Goal: Task Accomplishment & Management: Manage account settings

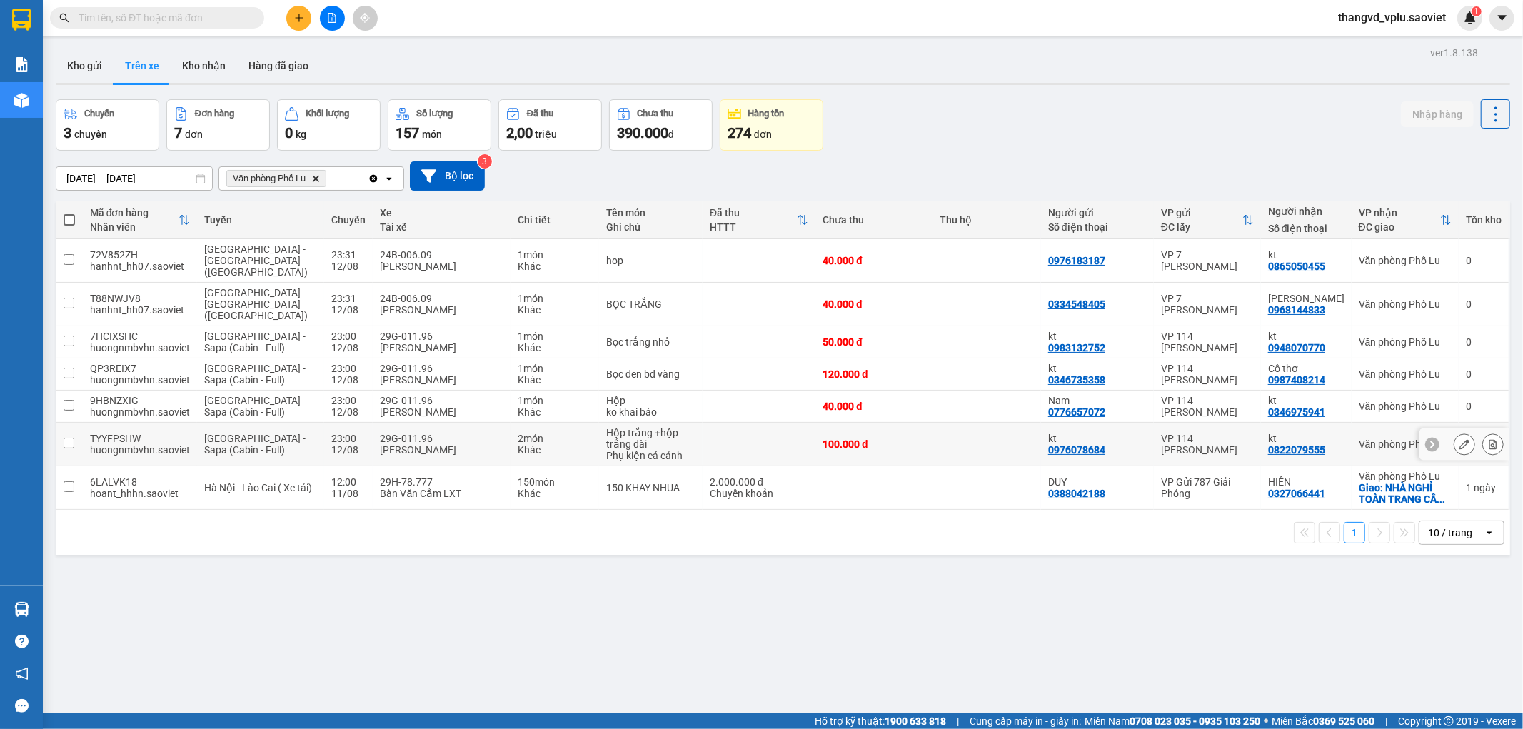
click at [380, 444] on div "[PERSON_NAME]" at bounding box center [442, 449] width 124 height 11
checkbox input "true"
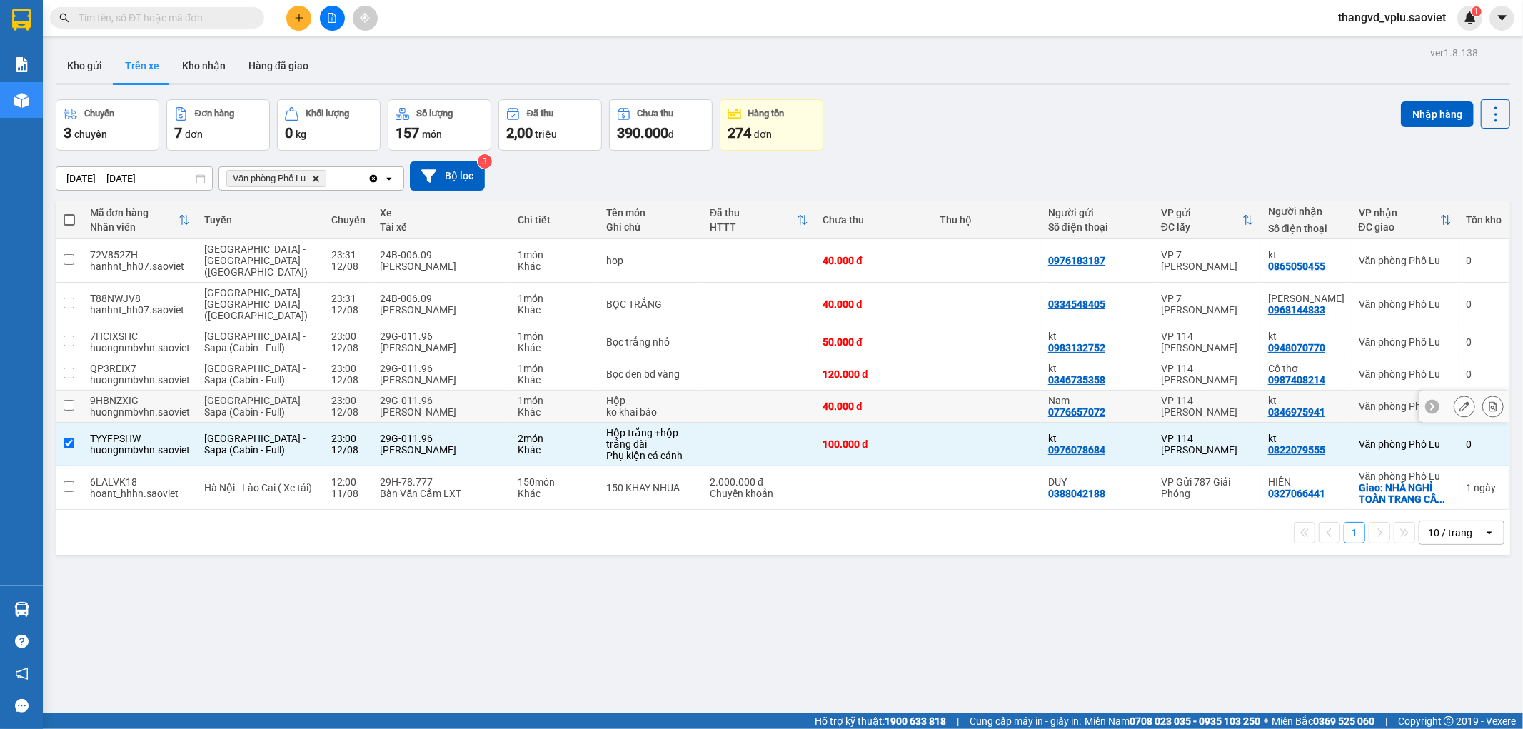
click at [373, 391] on td "29G-011.96 [PERSON_NAME]" at bounding box center [442, 407] width 138 height 32
checkbox input "true"
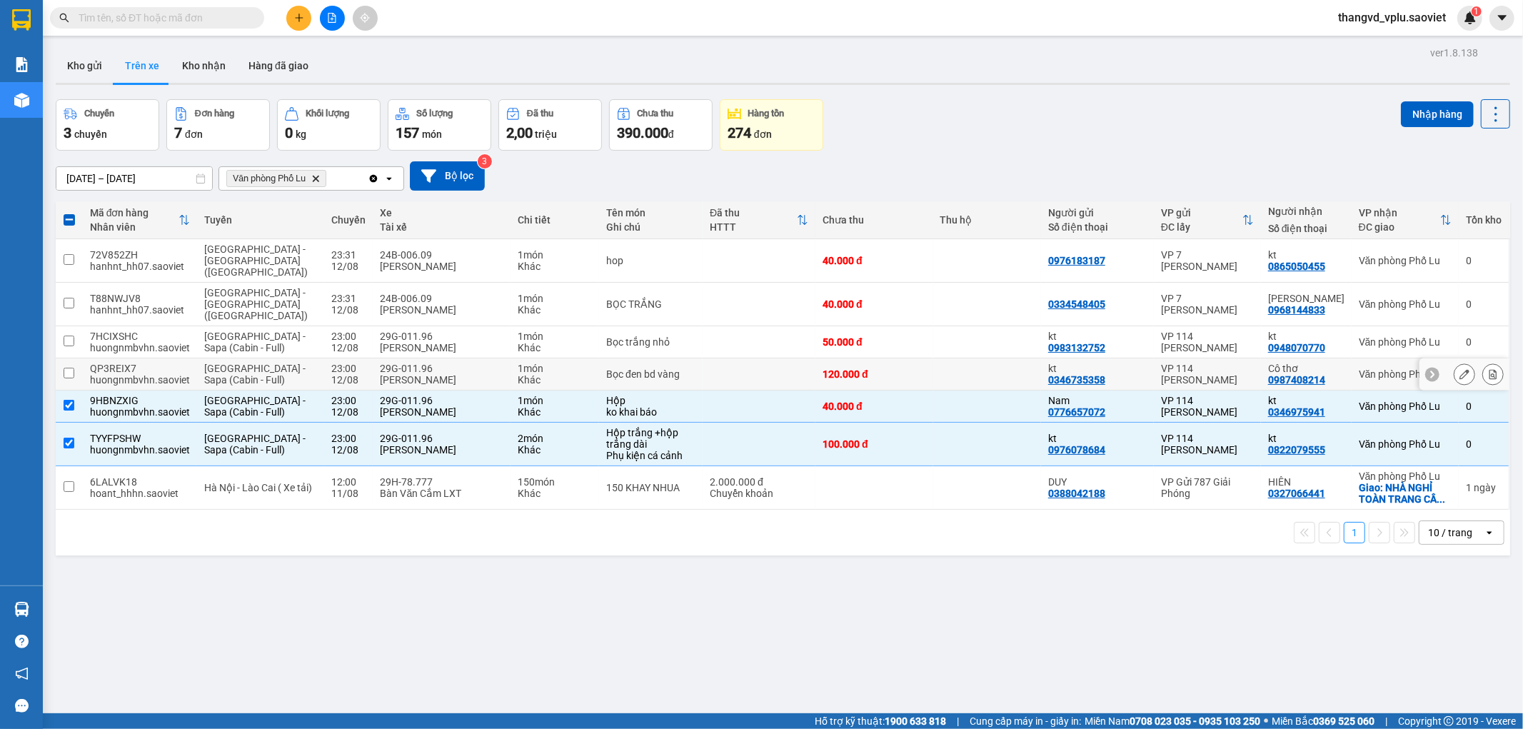
click at [380, 363] on div "29G-011.96" at bounding box center [442, 368] width 124 height 11
checkbox input "true"
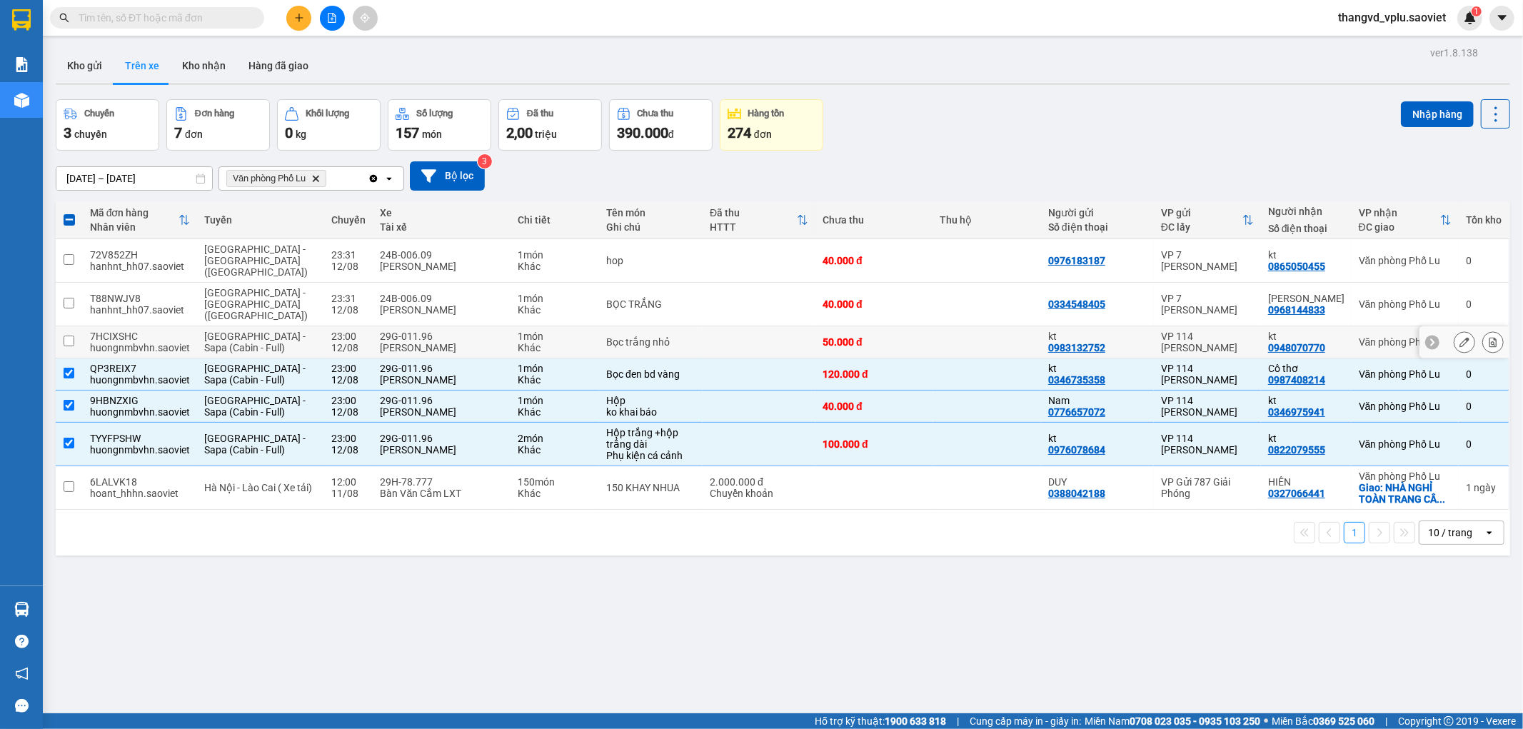
click at [380, 342] on div "[PERSON_NAME]" at bounding box center [442, 347] width 124 height 11
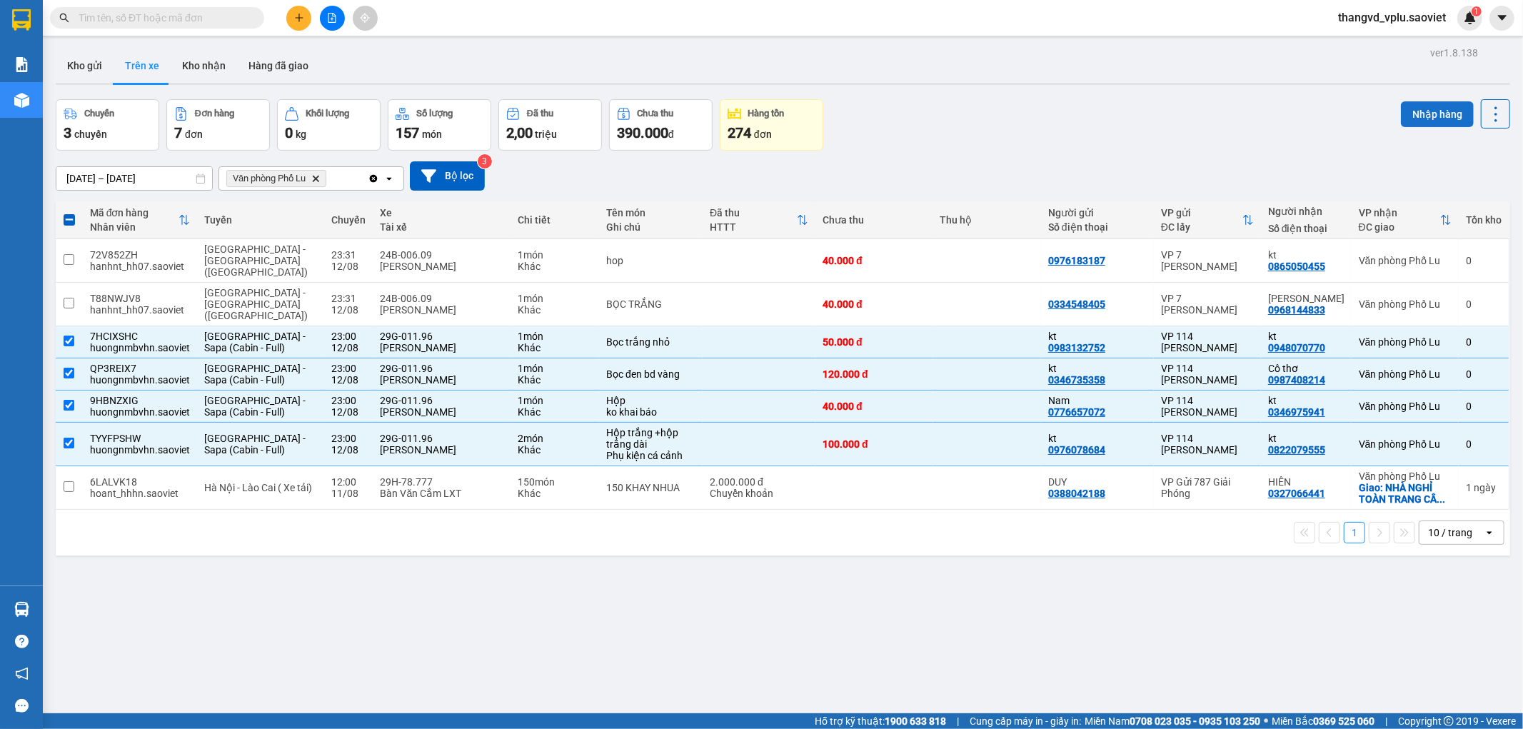
click at [1405, 111] on button "Nhập hàng" at bounding box center [1437, 114] width 73 height 26
checkbox input "false"
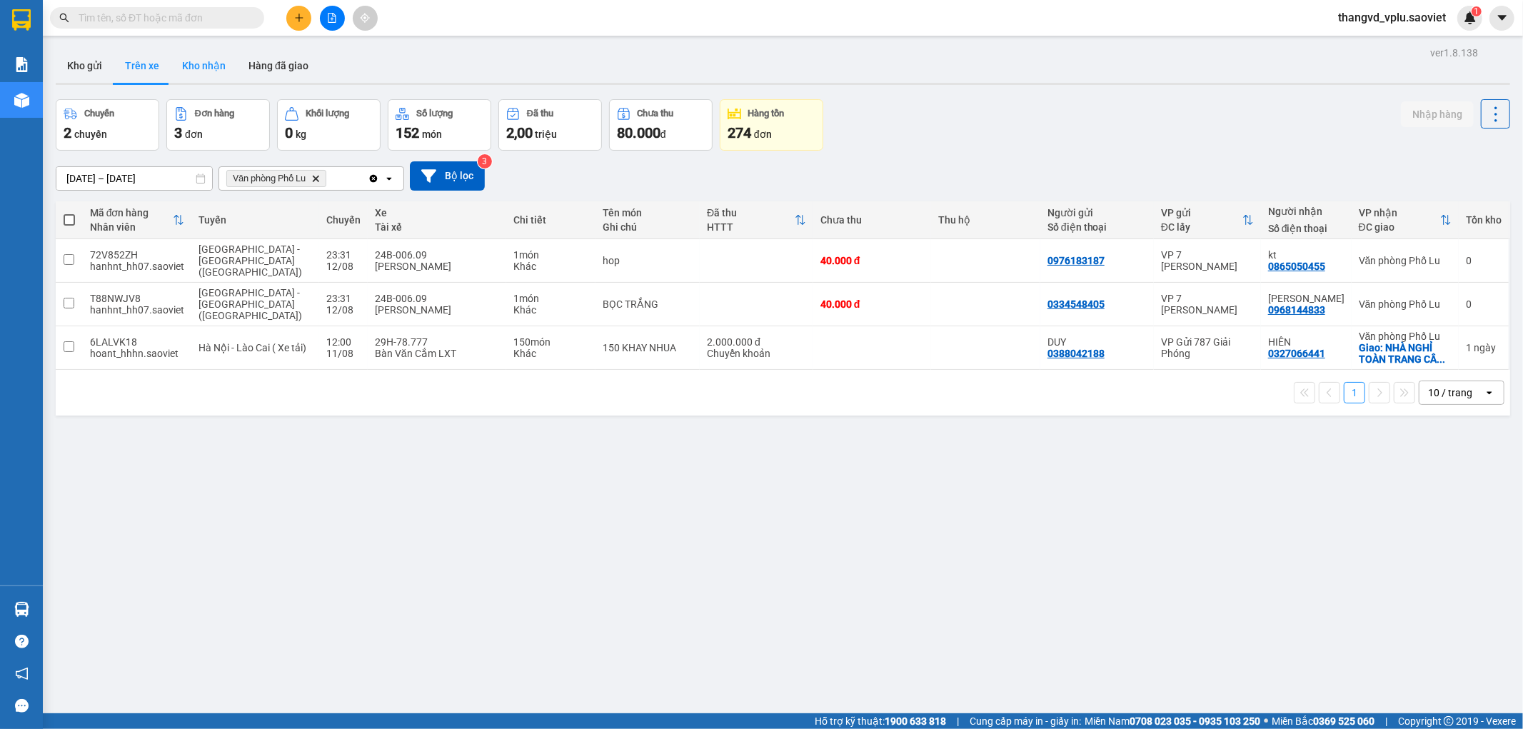
click at [176, 65] on button "Kho nhận" at bounding box center [204, 66] width 66 height 34
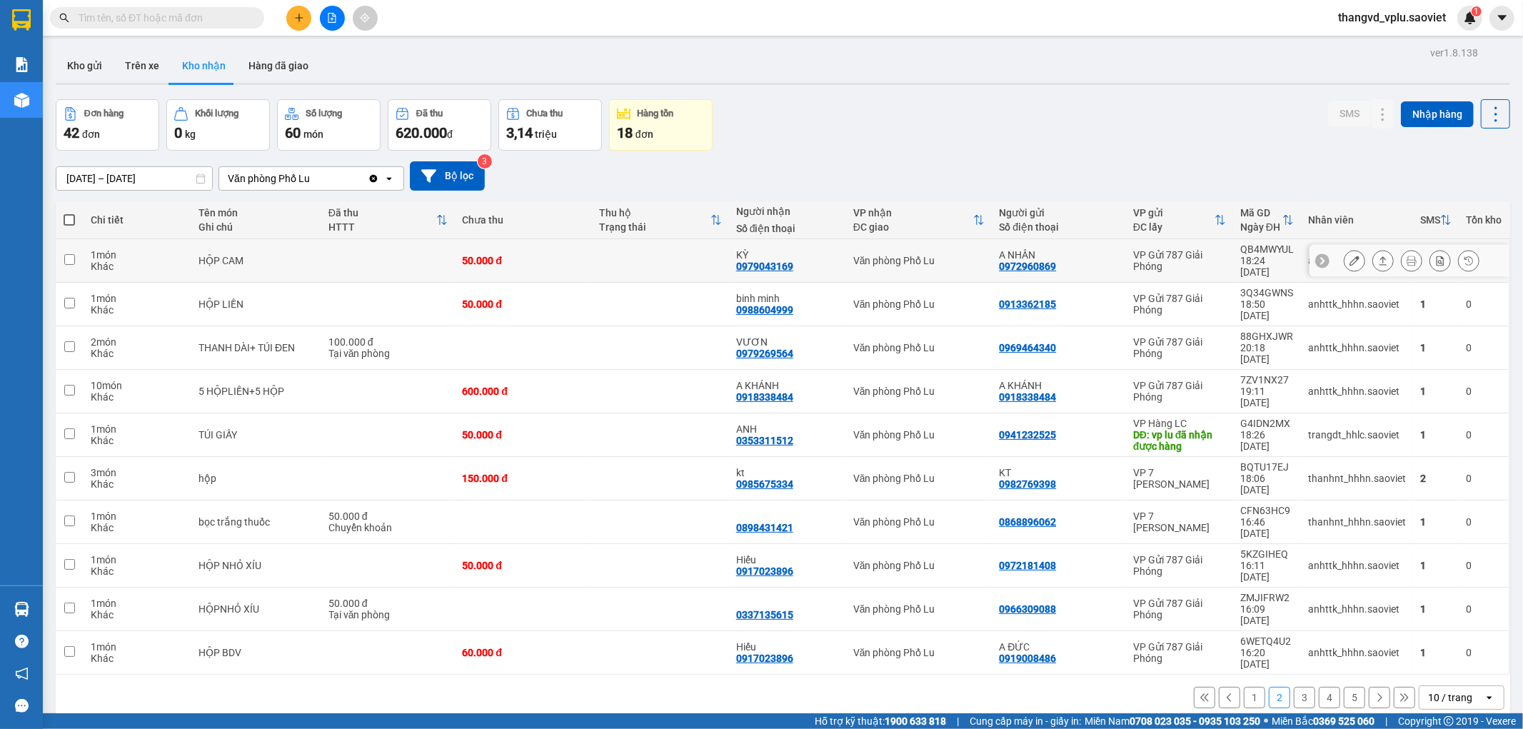
click at [328, 264] on td at bounding box center [388, 261] width 134 height 44
checkbox input "true"
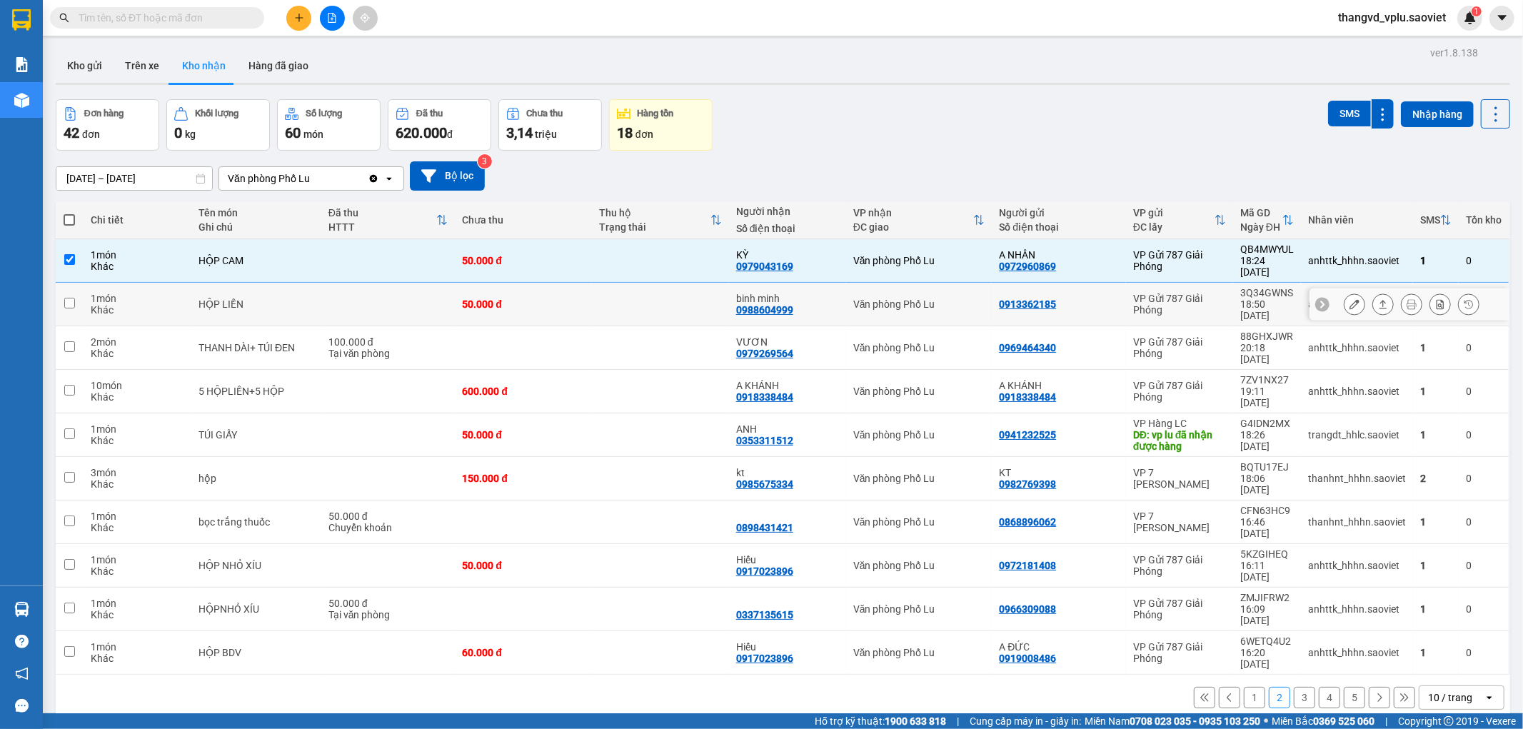
click at [324, 283] on td at bounding box center [388, 305] width 134 height 44
checkbox input "true"
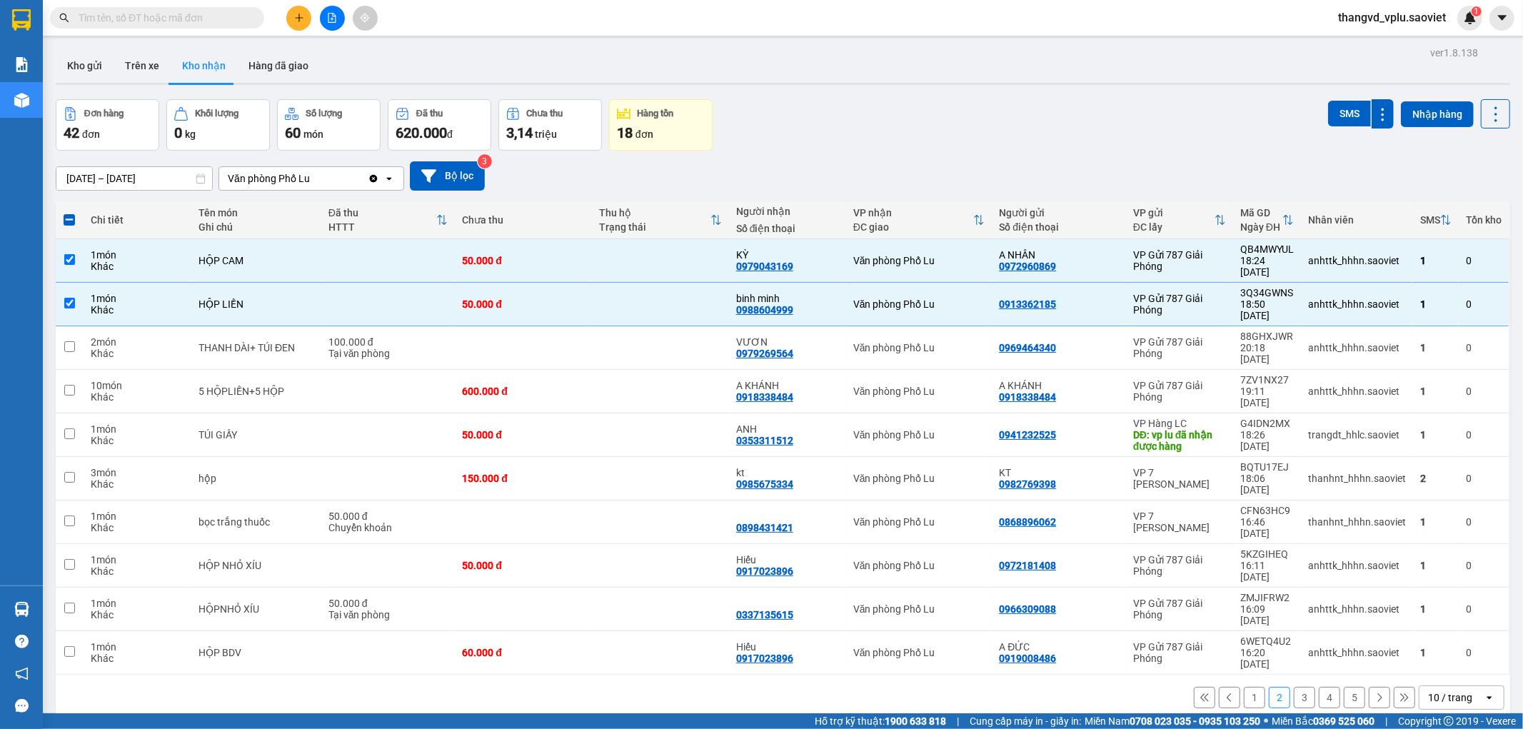
click at [1250, 687] on button "1" at bounding box center [1254, 697] width 21 height 21
checkbox input "false"
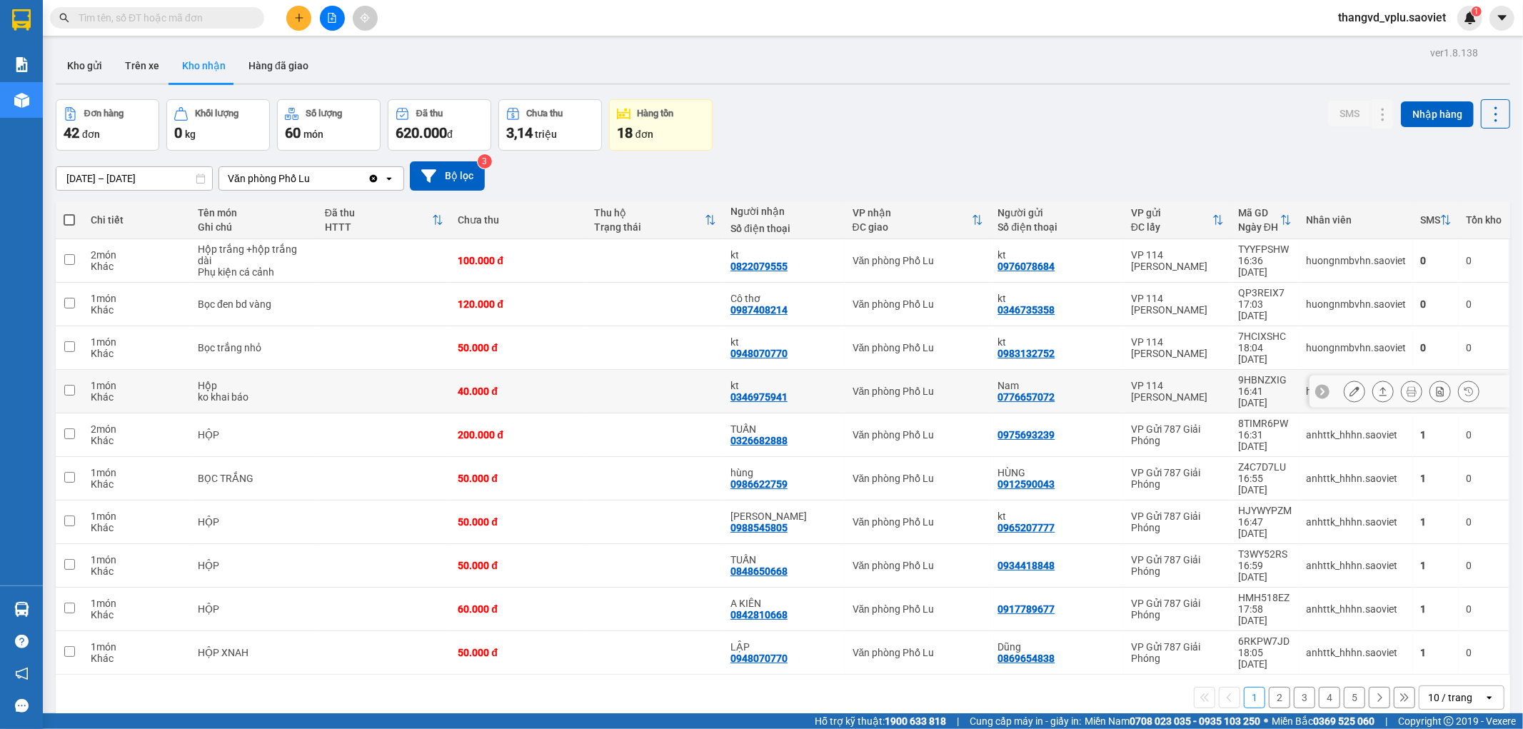
click at [308, 380] on div "Hộp" at bounding box center [254, 385] width 113 height 11
checkbox input "true"
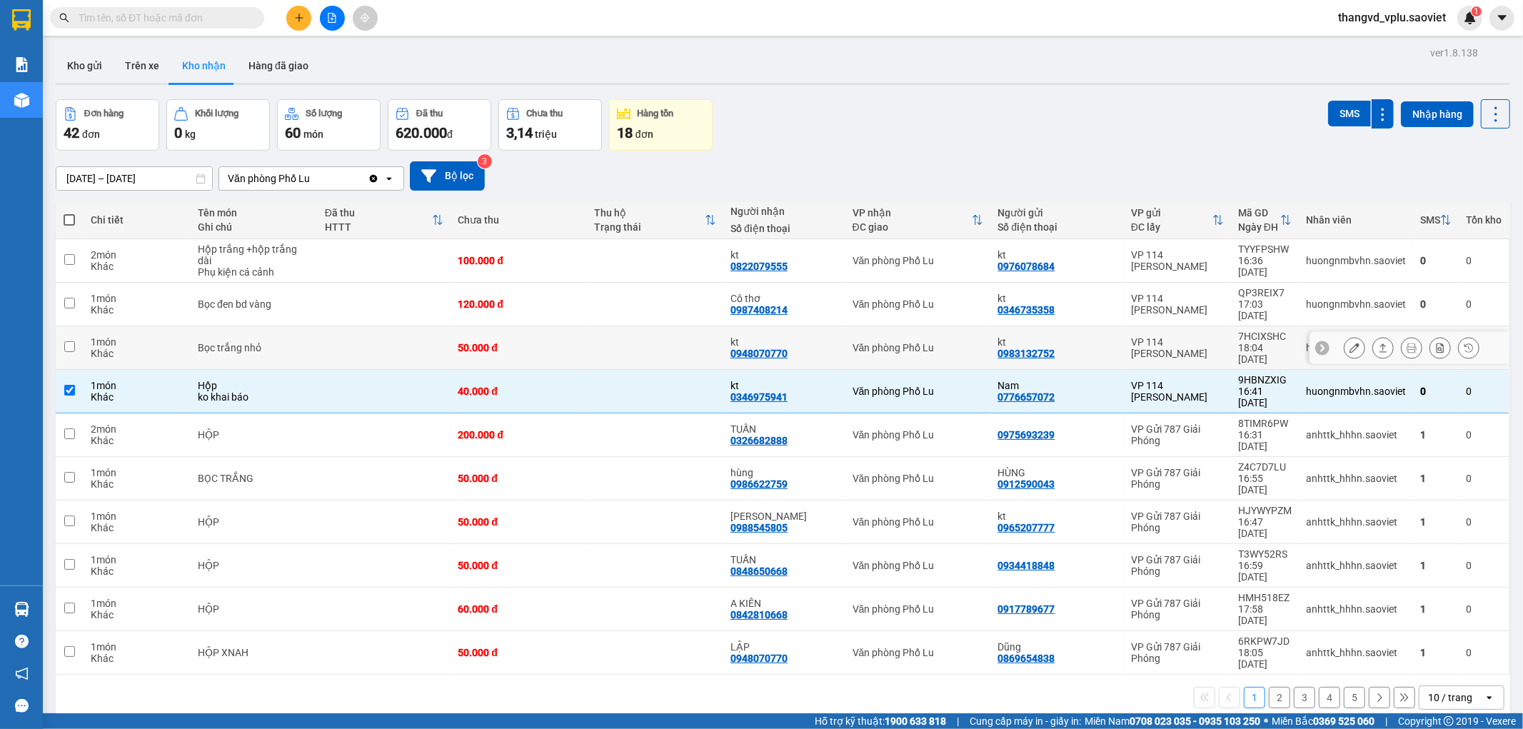
click at [308, 342] on div "Bọc trắng nhỏ" at bounding box center [254, 347] width 113 height 11
checkbox input "true"
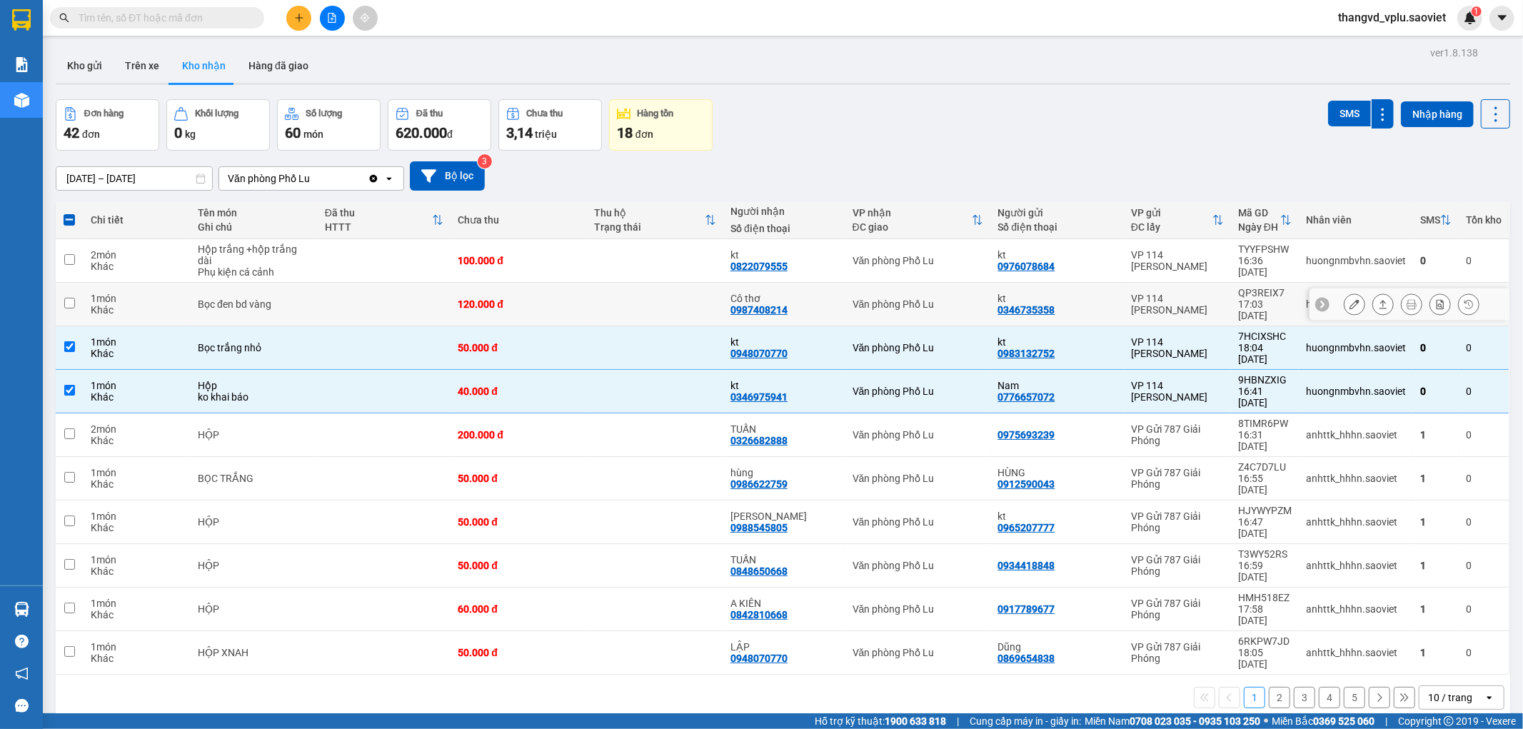
click at [301, 298] on div "Bọc đen bd vàng" at bounding box center [254, 303] width 113 height 11
checkbox input "true"
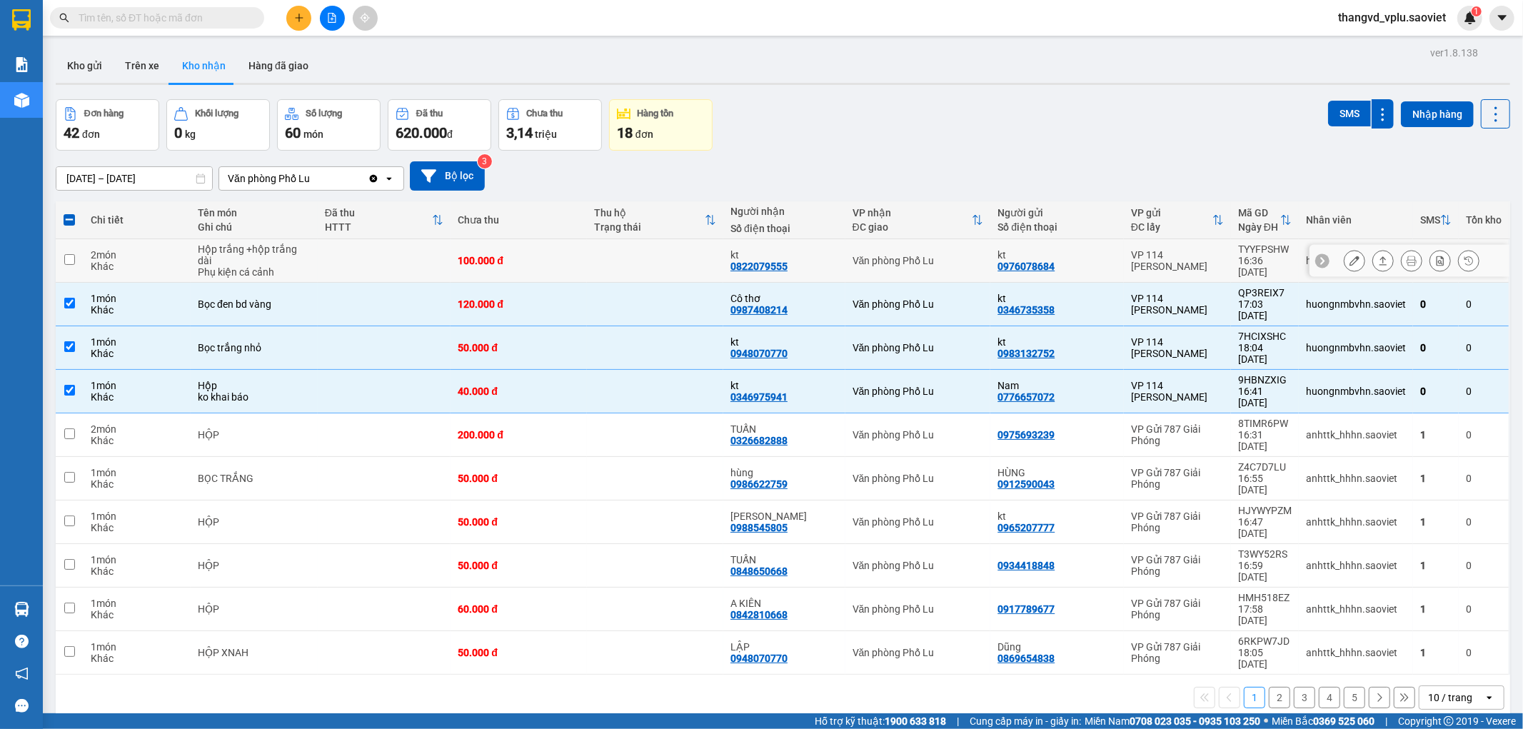
click at [311, 254] on td "Hộp trắng +hộp trắng dài Phụ kiện cá cảnh" at bounding box center [254, 261] width 127 height 44
checkbox input "true"
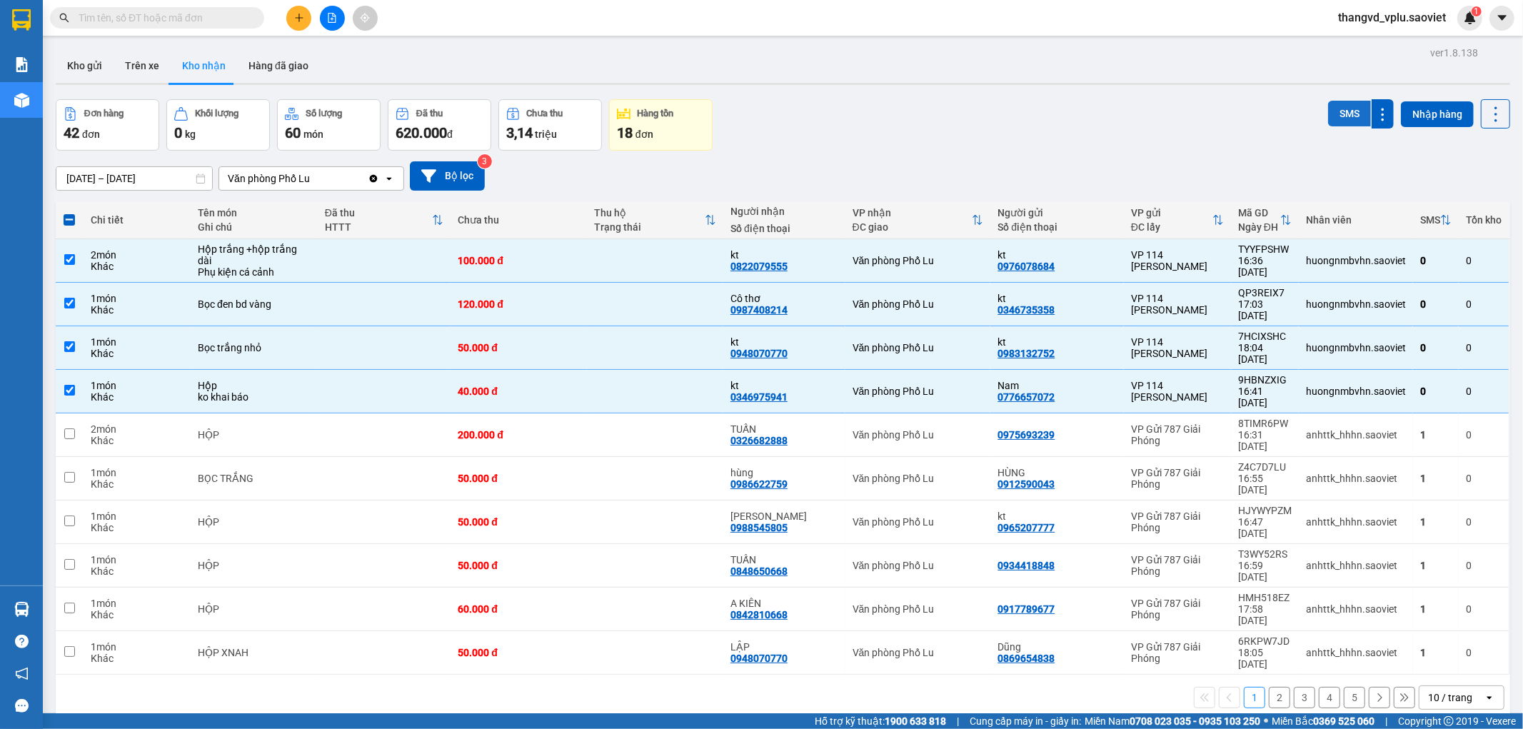
click at [1330, 109] on button "SMS" at bounding box center [1349, 114] width 43 height 26
click at [132, 70] on button "Trên xe" at bounding box center [142, 66] width 57 height 34
